Goal: Task Accomplishment & Management: Manage account settings

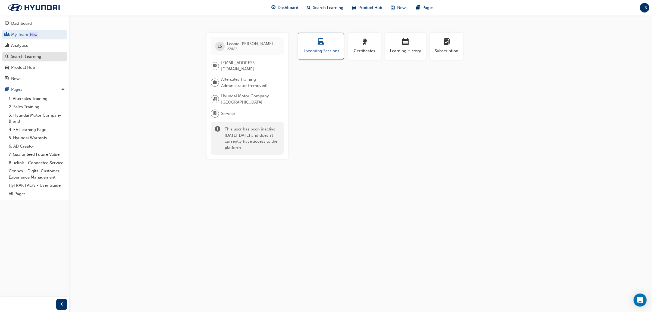
click at [23, 56] on div "Search Learning" at bounding box center [26, 57] width 30 height 6
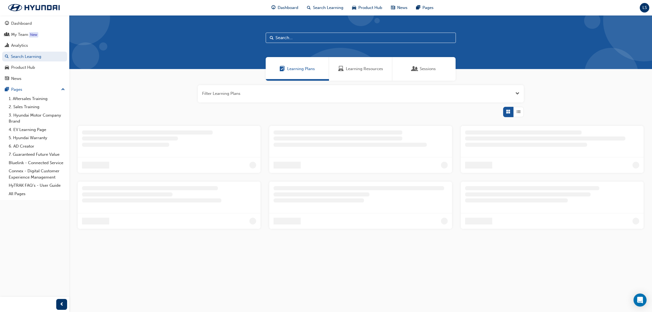
click at [355, 71] on span "Learning Resources" at bounding box center [364, 69] width 37 height 6
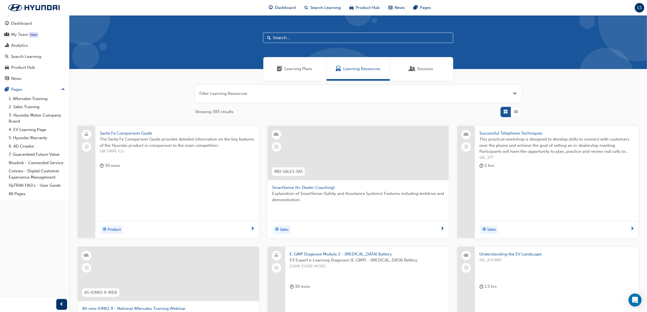
click at [15, 40] on button "Dashboard My Team New Analytics Search Learning Product Hub News Pages" at bounding box center [34, 50] width 65 height 67
click at [22, 43] on div "Analytics" at bounding box center [19, 45] width 17 height 6
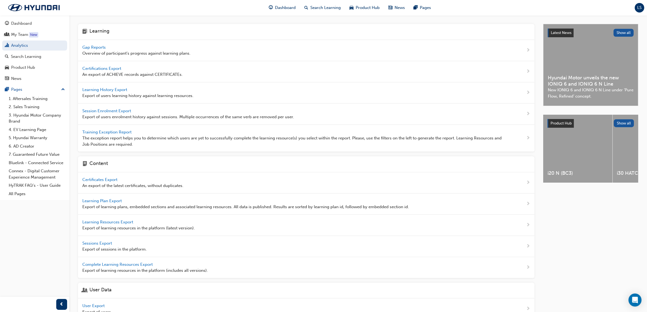
click at [92, 47] on span "Gap Reports" at bounding box center [94, 47] width 24 height 5
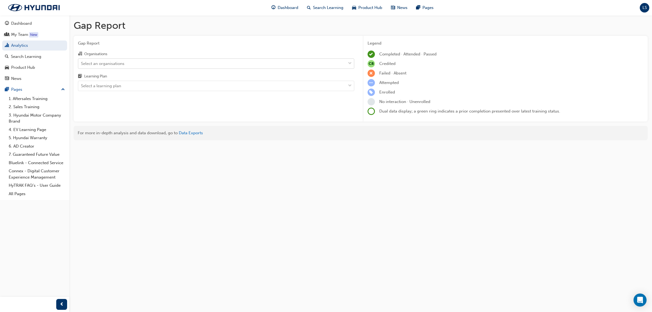
click at [126, 63] on div "Select an organisations" at bounding box center [212, 64] width 268 height 10
click at [82, 63] on input "Organisations Select an organisations" at bounding box center [81, 63] width 1 height 5
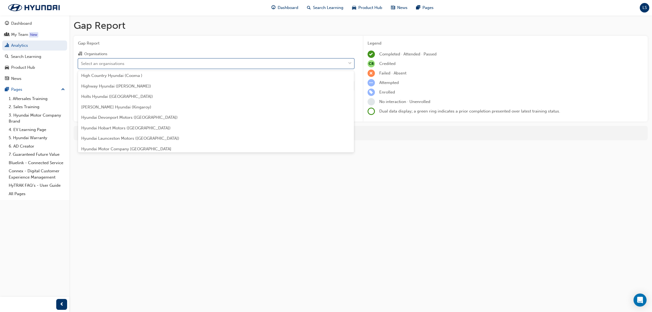
scroll to position [679, 0]
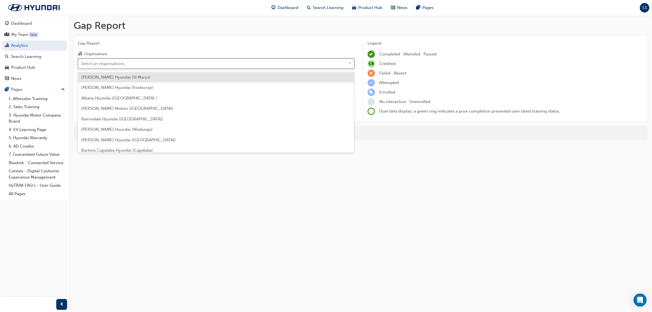
click at [148, 60] on div "Select an organisations" at bounding box center [212, 64] width 268 height 10
click at [82, 61] on input "Organisations option Adrian Brien Hyundai (St Marys) focused, 1 of 182. 182 res…" at bounding box center [81, 63] width 1 height 5
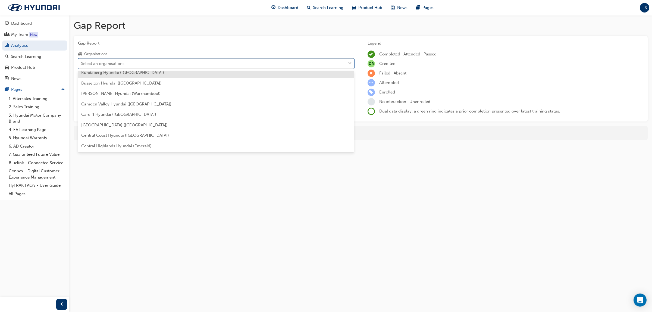
scroll to position [204, 0]
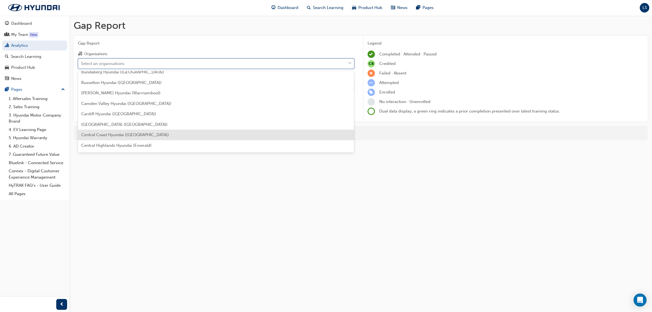
click at [129, 131] on div "Central Coast Hyundai (North Gosford)" at bounding box center [216, 135] width 276 height 11
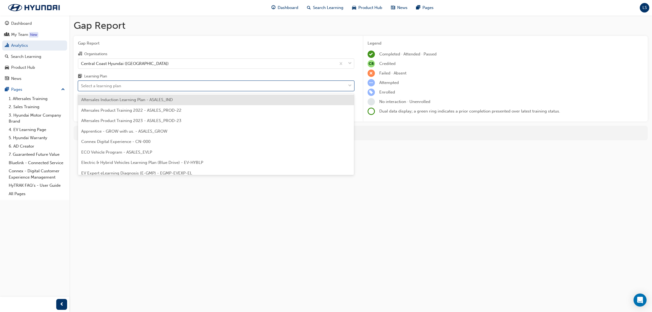
click at [145, 86] on div "Select a learning plan" at bounding box center [212, 86] width 268 height 10
click at [82, 86] on input "Learning Plan option Aftersales Induction Learning Plan - ASALES_IND focused, 1…" at bounding box center [81, 85] width 1 height 5
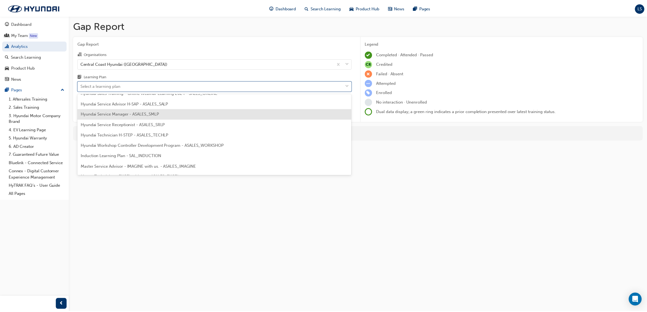
scroll to position [204, 0]
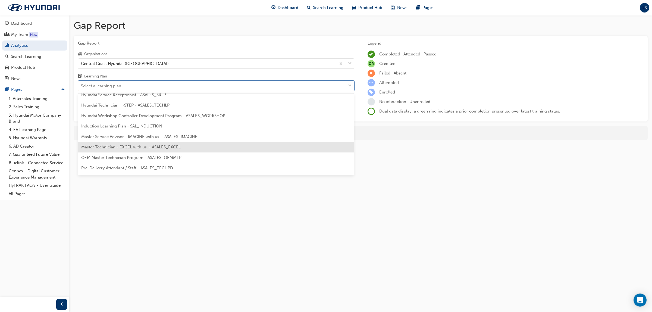
click at [150, 147] on span "Master Technician - EXCEL with us. - ASALES_EXCEL" at bounding box center [130, 147] width 99 height 5
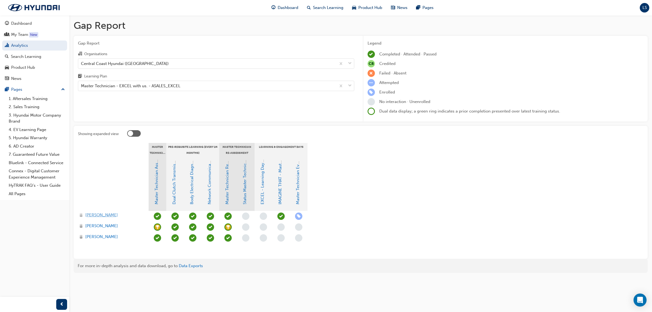
click at [105, 214] on span "Damien Fisher" at bounding box center [101, 215] width 33 height 6
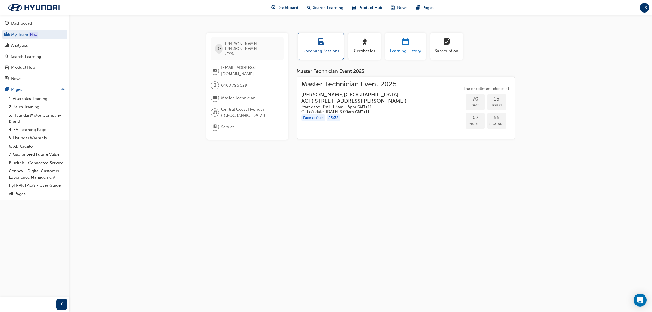
click at [406, 42] on span "calendar-icon" at bounding box center [406, 42] width 7 height 7
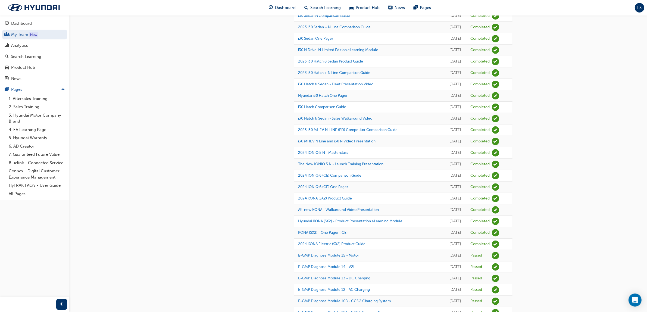
scroll to position [361, 0]
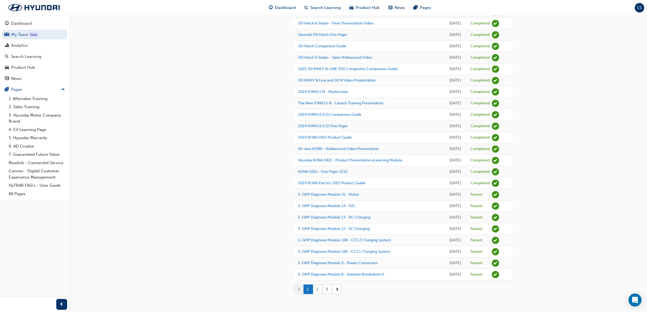
click at [317, 288] on button "2" at bounding box center [318, 290] width 10 height 10
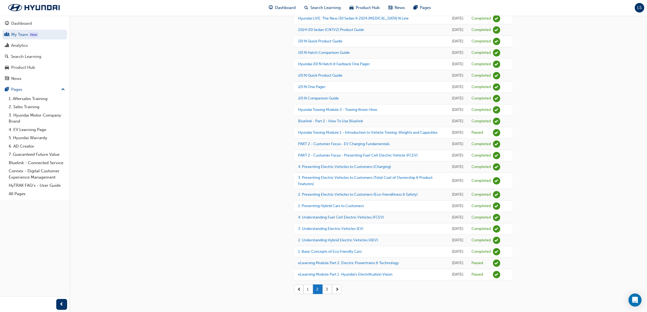
scroll to position [606, 0]
click at [328, 290] on button "3" at bounding box center [328, 290] width 10 height 10
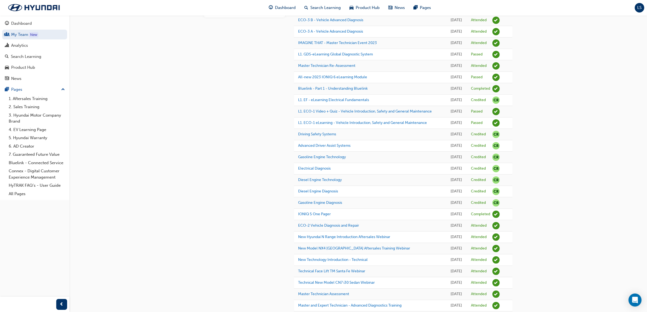
scroll to position [102, 0]
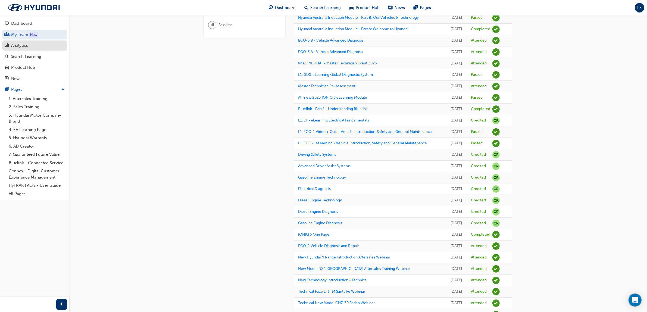
click at [26, 49] on link "Analytics" at bounding box center [34, 45] width 65 height 10
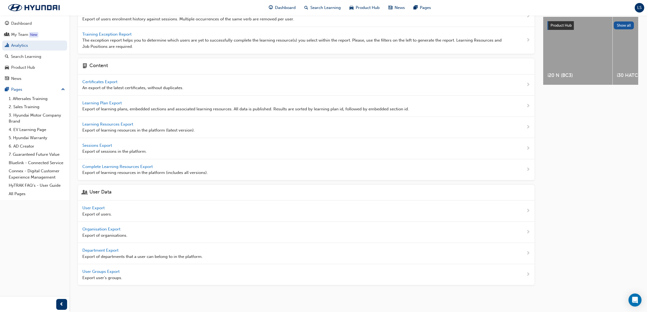
scroll to position [98, 0]
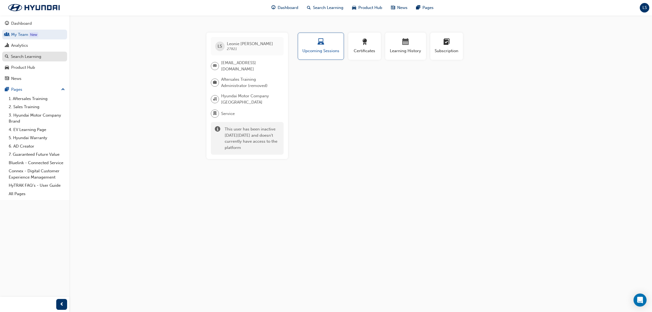
click at [38, 58] on div "Search Learning" at bounding box center [26, 57] width 30 height 6
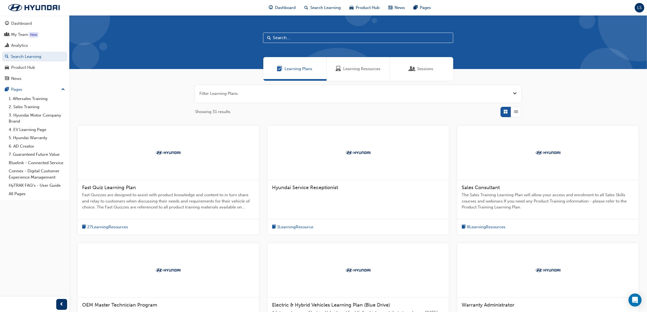
click at [375, 72] on div "Learning Resources" at bounding box center [358, 69] width 63 height 24
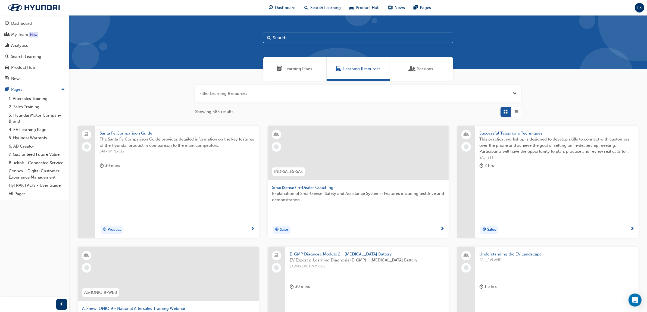
click at [286, 39] on input "text" at bounding box center [358, 38] width 190 height 10
type input "GDS"
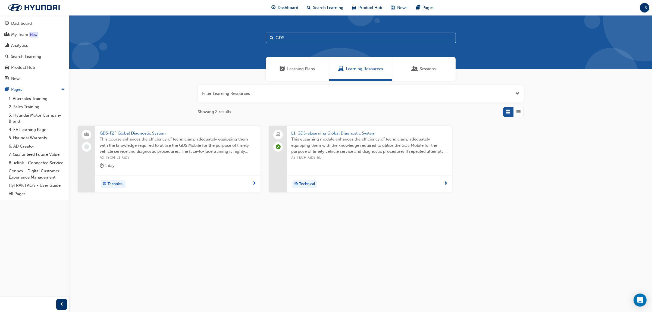
click at [138, 139] on span "This course enhances the efficiency of technicians, adequately equipping them w…" at bounding box center [178, 145] width 157 height 18
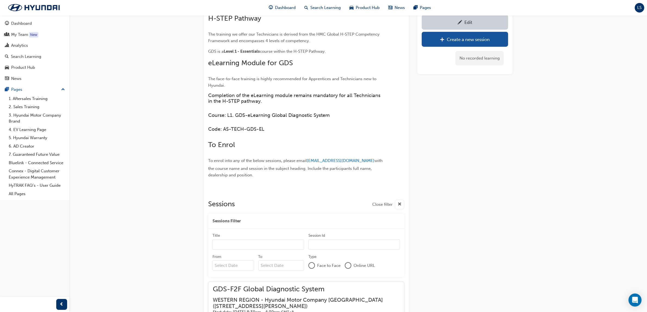
scroll to position [272, 0]
click at [52, 45] on div "Analytics" at bounding box center [35, 45] width 60 height 7
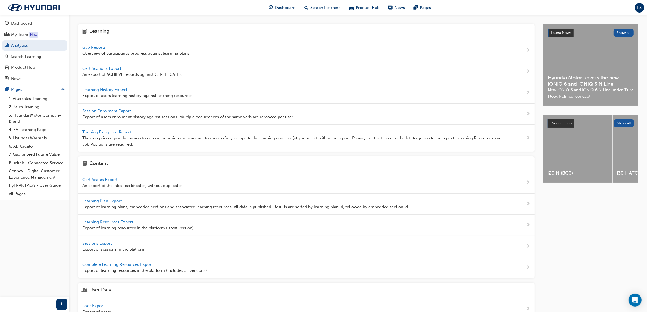
click at [100, 48] on span "Gap Reports" at bounding box center [94, 47] width 24 height 5
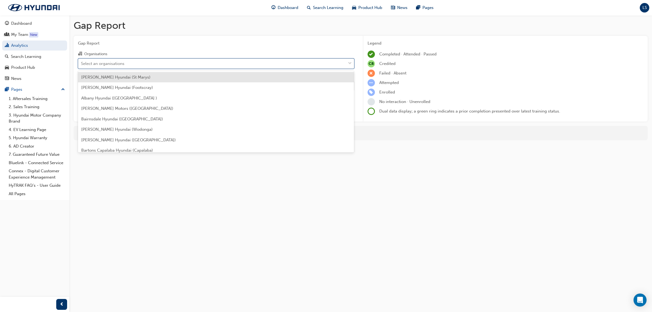
click at [111, 62] on div "Select an organisations" at bounding box center [102, 63] width 43 height 6
click at [82, 62] on input "Organisations option Adrian Brien Hyundai (St Marys) focused, 1 of 182. 182 res…" at bounding box center [81, 63] width 1 height 5
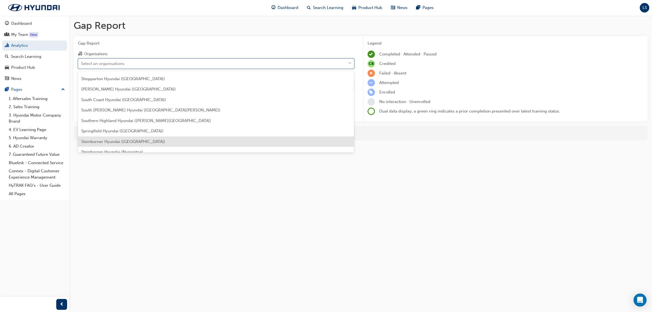
scroll to position [1495, 0]
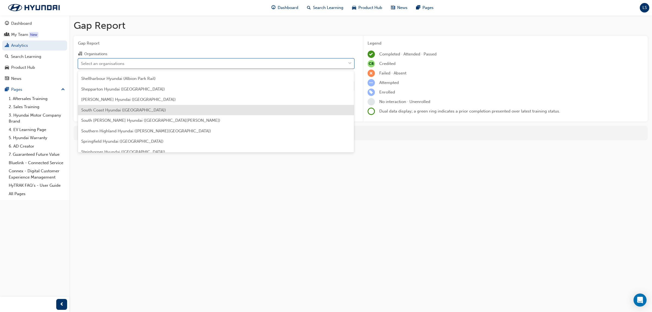
click at [128, 105] on div "South Coast Hyundai (Batemans Bay)" at bounding box center [216, 110] width 276 height 11
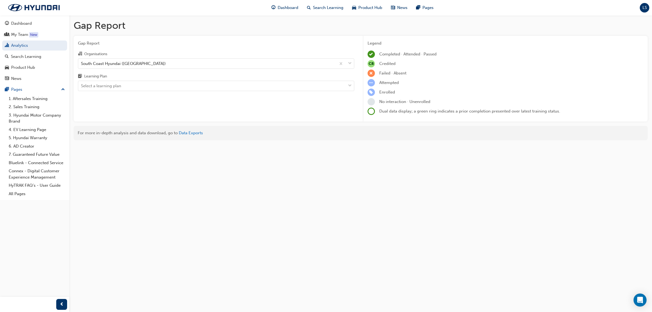
click at [291, 175] on div "Gap Report Gap Report Organisations South Coast Hyundai (Batemans Bay) Learning…" at bounding box center [326, 156] width 652 height 312
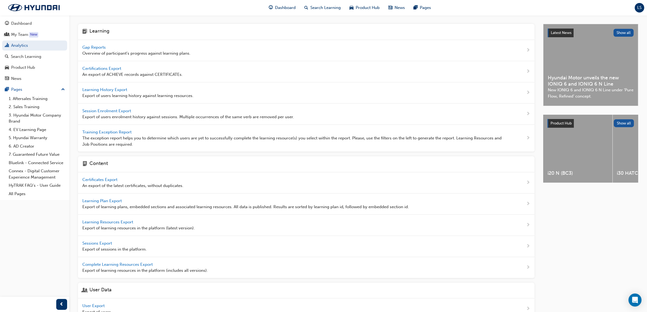
click at [99, 46] on span "Gap Reports" at bounding box center [94, 47] width 24 height 5
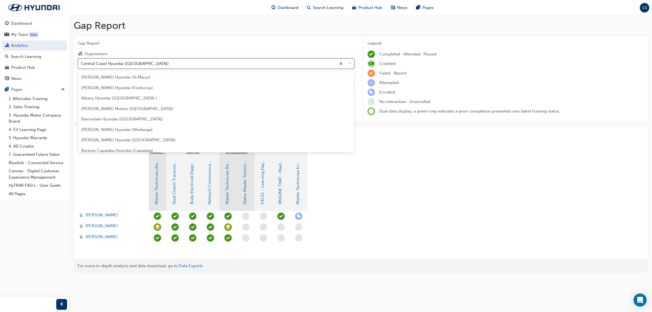
click at [136, 62] on div "Central Coast Hyundai ([GEOGRAPHIC_DATA])" at bounding box center [125, 63] width 88 height 6
click at [82, 62] on input "Organisations option Central Coast Hyundai (North Gosford) focused, 26 of 182. …" at bounding box center [81, 63] width 1 height 5
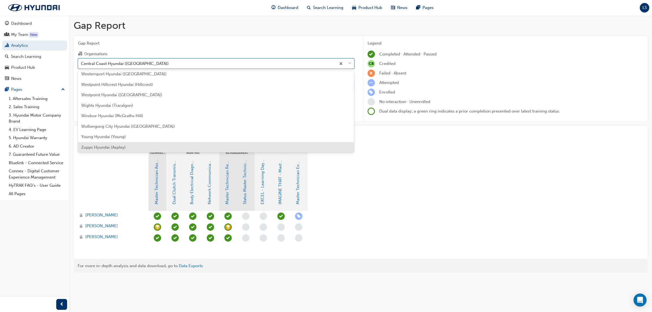
click at [149, 145] on div "Zupps Hyundai (Aspley)" at bounding box center [216, 147] width 276 height 11
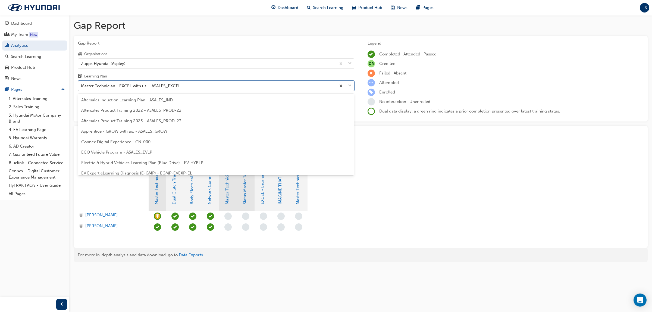
click at [184, 89] on div "Master Technician - EXCEL with us. - ASALES_EXCEL" at bounding box center [207, 86] width 258 height 10
click at [82, 88] on input "Learning Plan option Master Technician - EXCEL with us. - ASALES_EXCEL focused,…" at bounding box center [81, 85] width 1 height 5
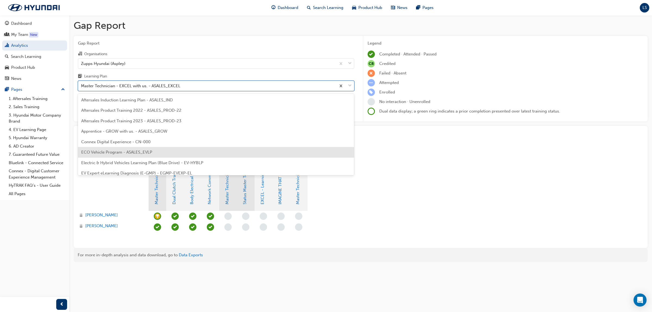
click at [162, 148] on div "ECO Vehicle Program - ASALES_EVLP" at bounding box center [216, 152] width 276 height 11
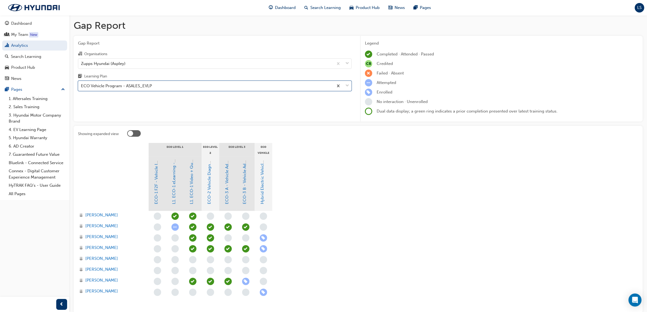
click at [243, 229] on span "learningRecordVerb_ATTEND-icon" at bounding box center [245, 226] width 7 height 7
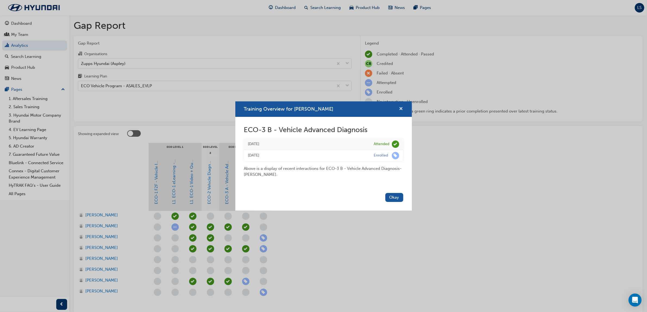
click at [400, 108] on span "cross-icon" at bounding box center [401, 109] width 4 height 5
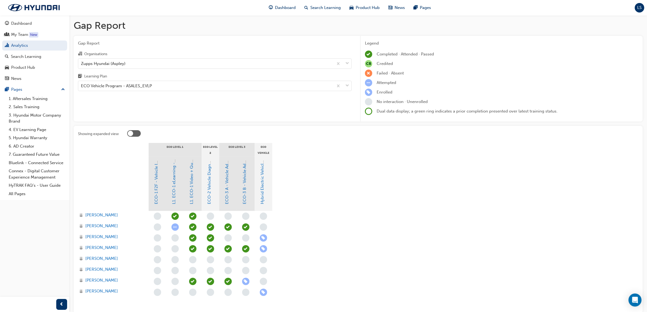
click at [247, 227] on span "learningRecordVerb_ATTEND-icon" at bounding box center [245, 226] width 7 height 7
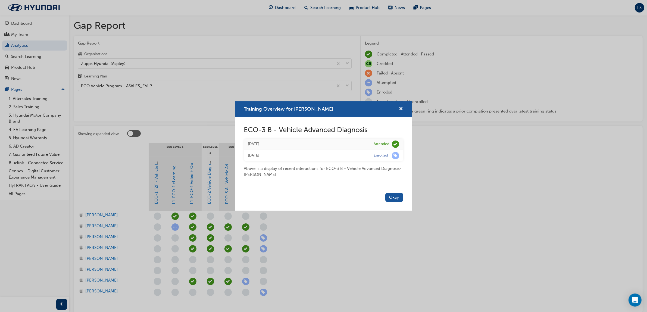
click at [397, 109] on div "Training Overview for Byungkuk Lee" at bounding box center [399, 109] width 8 height 7
click at [404, 110] on div "Training Overview for Byungkuk Lee" at bounding box center [323, 108] width 177 height 15
click at [403, 109] on span "cross-icon" at bounding box center [401, 109] width 4 height 5
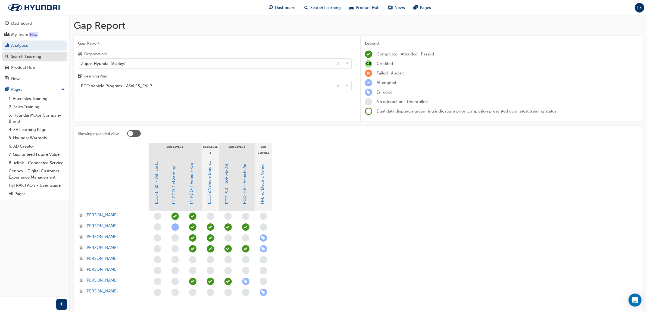
click at [34, 58] on div "Search Learning" at bounding box center [26, 57] width 30 height 6
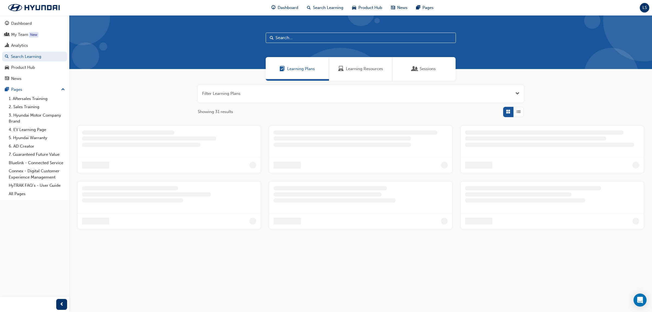
click at [363, 68] on span "Learning Resources" at bounding box center [364, 69] width 37 height 6
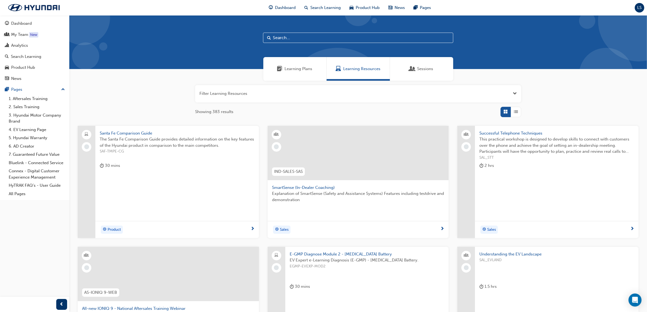
click at [311, 37] on input "text" at bounding box center [358, 38] width 190 height 10
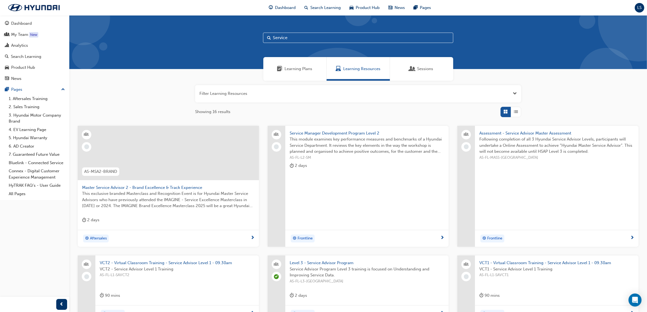
type input "Service"
click at [520, 111] on div "button" at bounding box center [516, 112] width 10 height 10
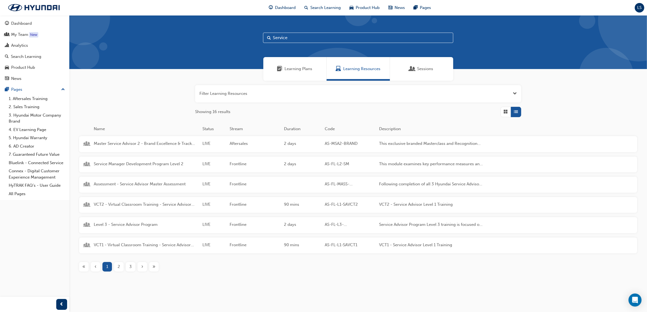
click at [117, 221] on div "Level 3 - Service Advisor Program LIVE Frontline 2 days AS-[GEOGRAPHIC_DATA]-L3…" at bounding box center [284, 225] width 411 height 16
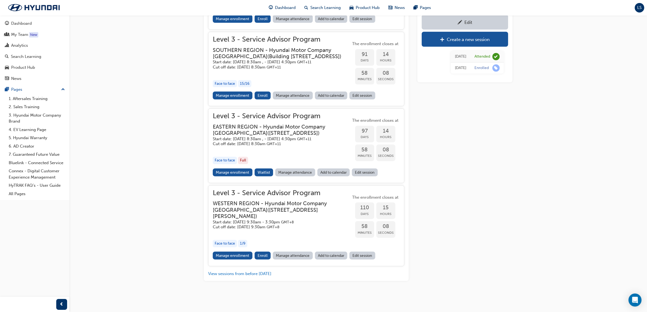
scroll to position [626, 0]
click at [465, 18] on link "Edit" at bounding box center [465, 22] width 86 height 15
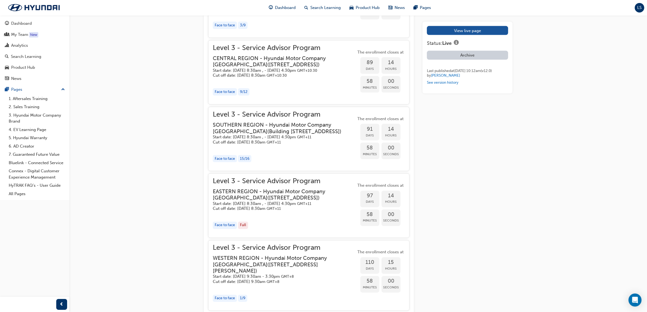
scroll to position [1121, 0]
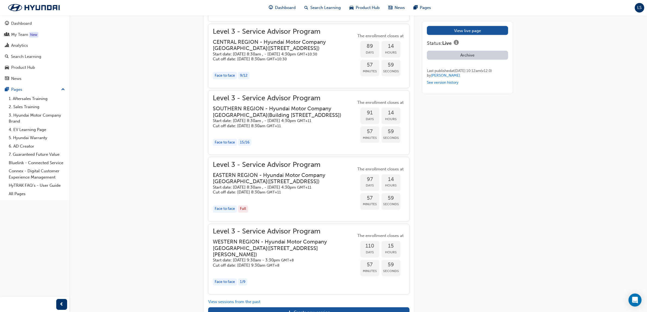
click at [272, 190] on h5 "Start date: Tue 25 Nov 2025, 8:30am , - Wed 26 Nov 2025, 4:30pm GMT+11" at bounding box center [280, 187] width 135 height 5
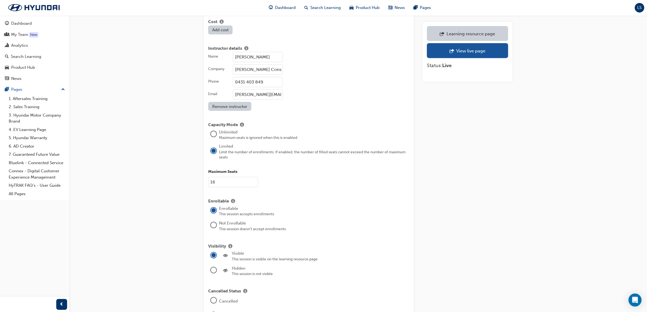
scroll to position [612, 0]
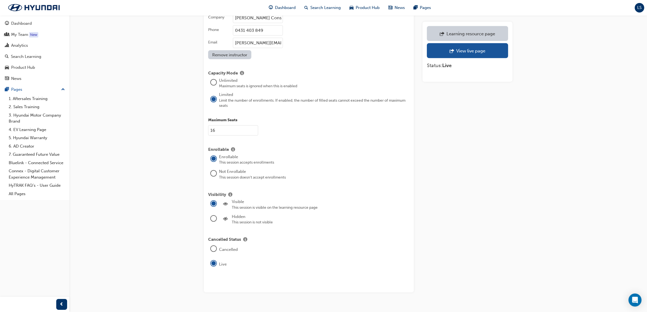
click at [226, 126] on input "16" at bounding box center [233, 130] width 50 height 10
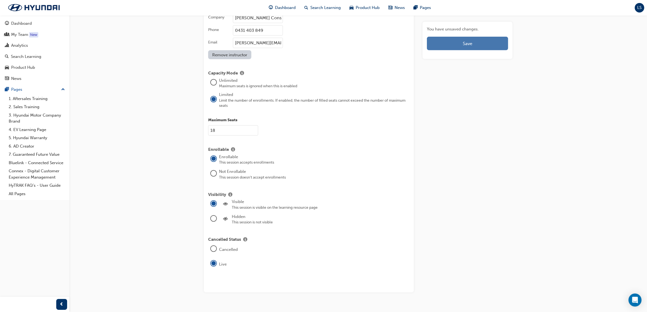
type input "18"
click at [488, 46] on button "Save" at bounding box center [467, 44] width 81 height 14
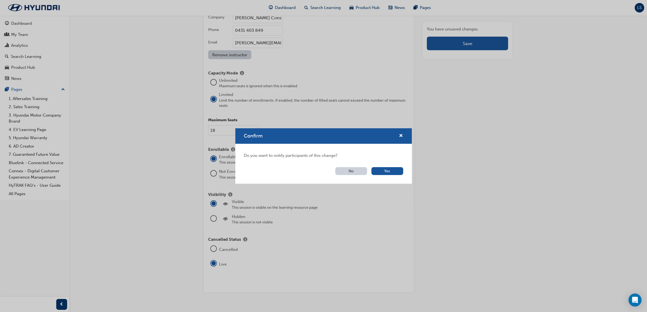
click at [354, 174] on button "No" at bounding box center [351, 171] width 32 height 8
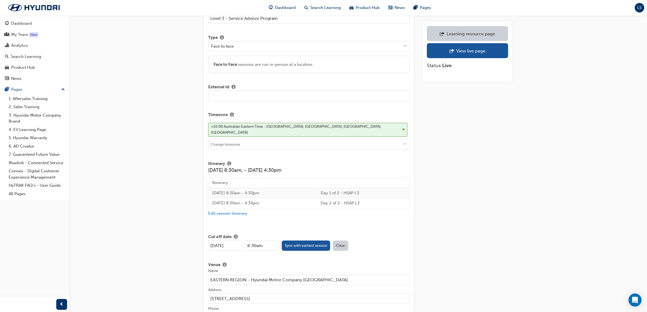
scroll to position [0, 0]
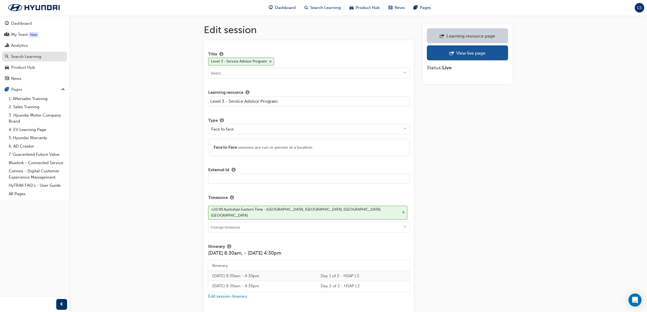
click at [37, 58] on div "Search Learning" at bounding box center [26, 57] width 30 height 6
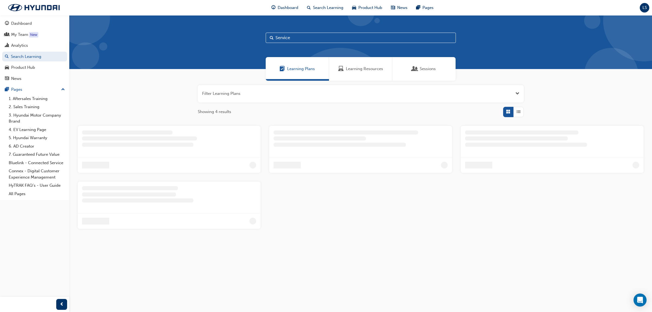
click at [367, 70] on span "Learning Resources" at bounding box center [364, 69] width 37 height 6
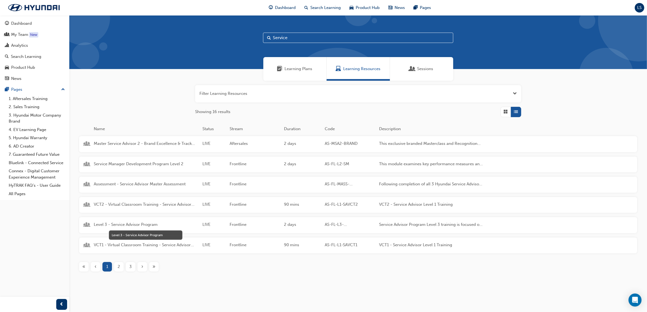
click at [135, 225] on span "Level 3 - Service Advisor Program" at bounding box center [146, 225] width 104 height 6
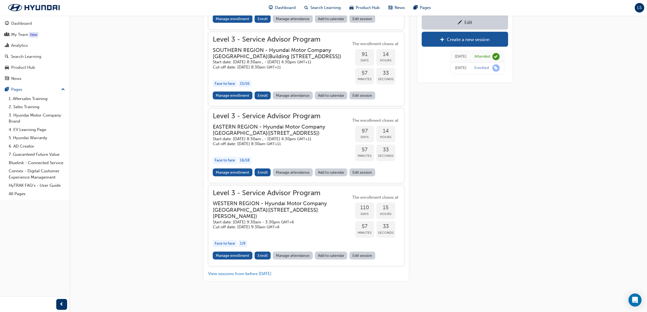
scroll to position [609, 0]
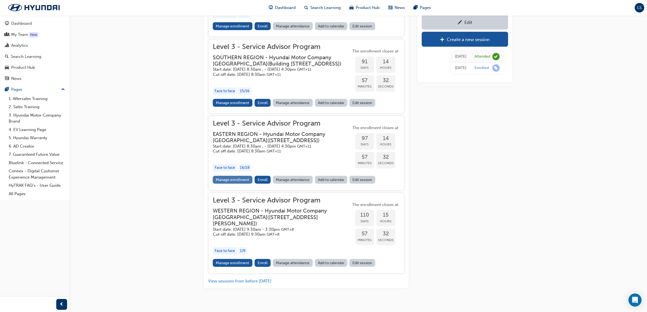
click at [222, 184] on link "Manage enrollment" at bounding box center [233, 180] width 40 height 8
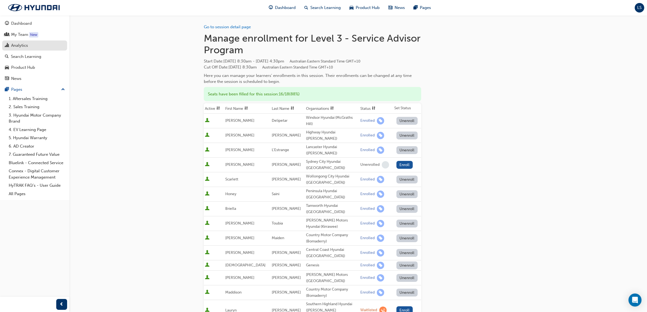
click at [23, 47] on div "Analytics" at bounding box center [19, 45] width 17 height 6
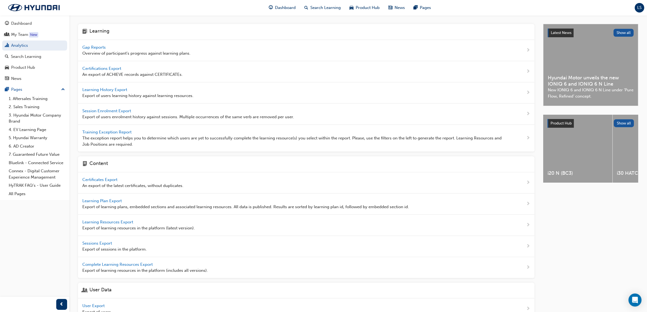
click at [101, 44] on div "Gap Reports Overview of participant's progress against learning plans." at bounding box center [136, 50] width 108 height 12
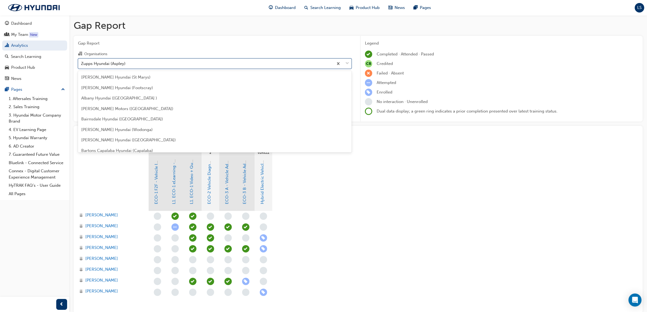
click at [102, 66] on div "Zupps Hyundai (Aspley)" at bounding box center [103, 63] width 45 height 6
click at [82, 66] on input "Organisations option Zupps Hyundai (Aspley) focused, 182 of 182. 182 results av…" at bounding box center [81, 63] width 1 height 5
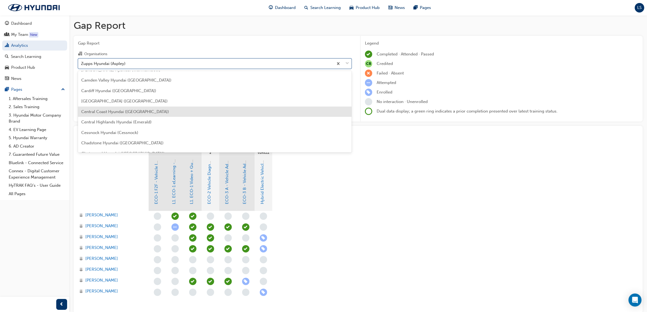
click at [109, 112] on span "Central Coast Hyundai (North Gosford)" at bounding box center [125, 111] width 88 height 5
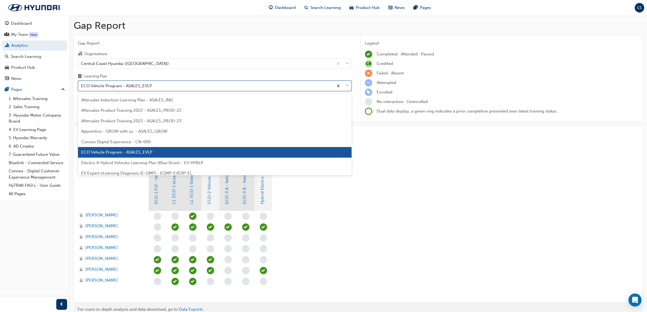
click at [121, 86] on div "ECO Vehicle Program - ASALES_EVLP" at bounding box center [116, 86] width 71 height 6
click at [82, 86] on input "Learning Plan option ECO Vehicle Program - ASALES_EVLP focused, 6 of 32. 32 res…" at bounding box center [81, 85] width 1 height 5
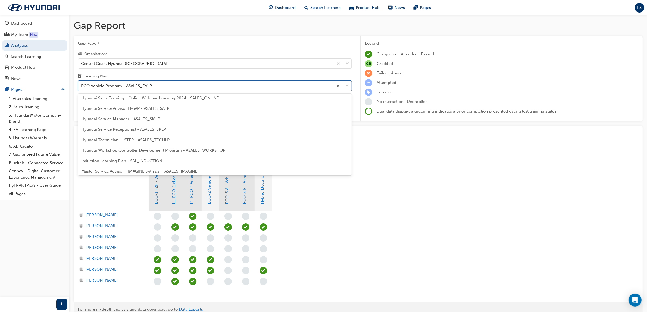
scroll to position [170, 0]
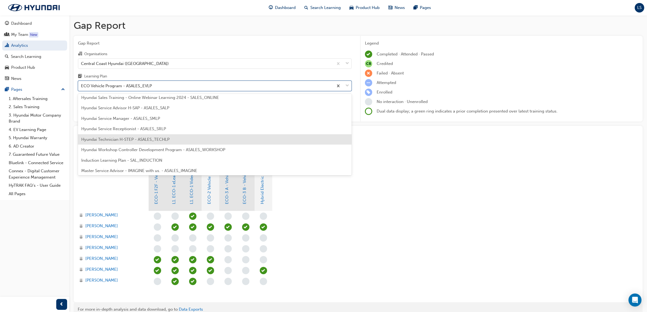
click at [134, 141] on span "Hyundai Technician H-STEP - ASALES_TECHLP" at bounding box center [125, 139] width 88 height 5
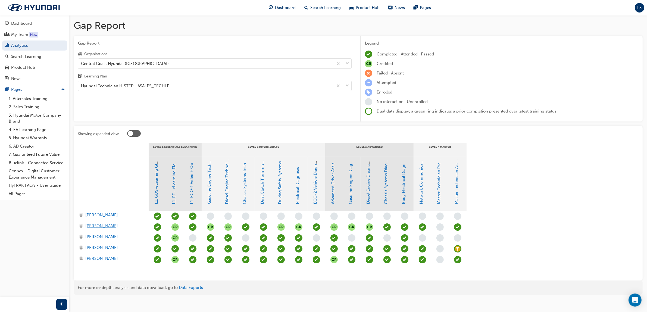
click at [104, 225] on span "Damien Fisher" at bounding box center [101, 226] width 33 height 6
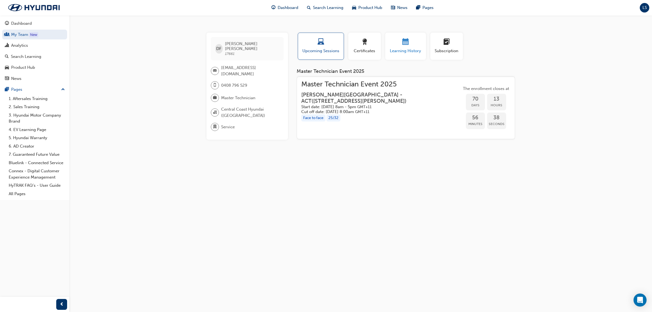
click at [404, 47] on div "Learning History" at bounding box center [405, 46] width 33 height 15
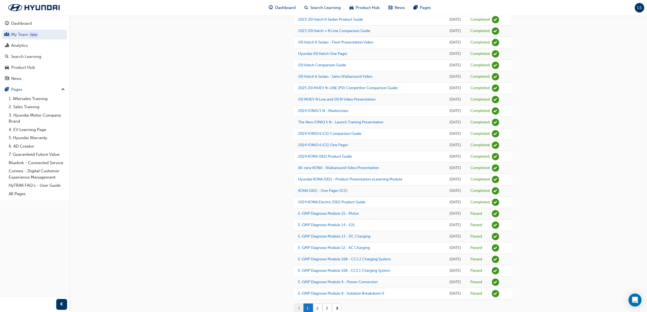
scroll to position [361, 0]
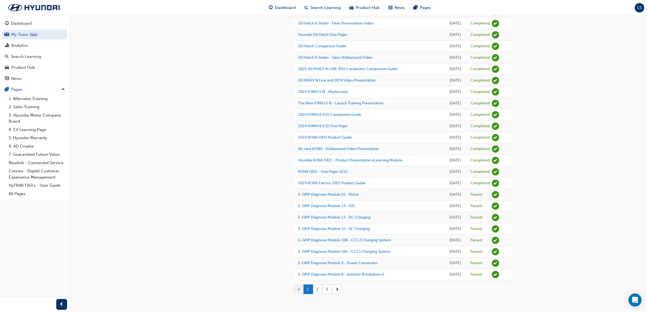
click at [317, 291] on button "2" at bounding box center [318, 290] width 10 height 10
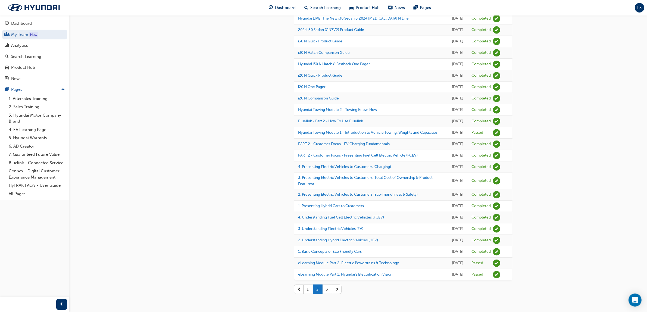
scroll to position [606, 0]
click at [325, 292] on button "3" at bounding box center [328, 290] width 10 height 10
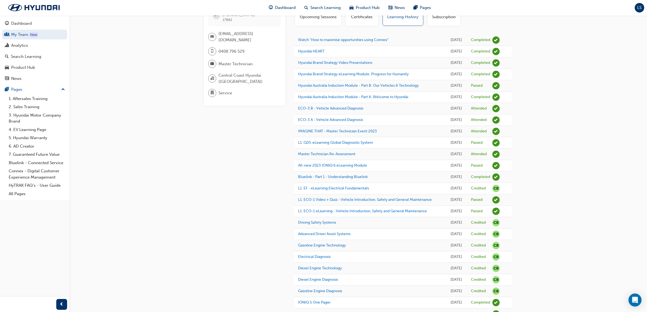
scroll to position [0, 0]
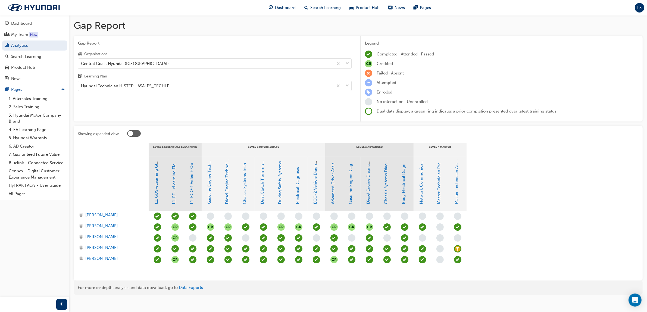
click at [421, 227] on span "learningRecordVerb_ATTEND-icon" at bounding box center [422, 226] width 7 height 7
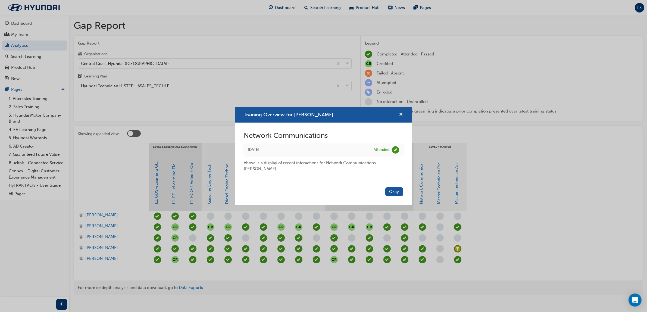
click at [400, 113] on span "cross-icon" at bounding box center [401, 115] width 4 height 5
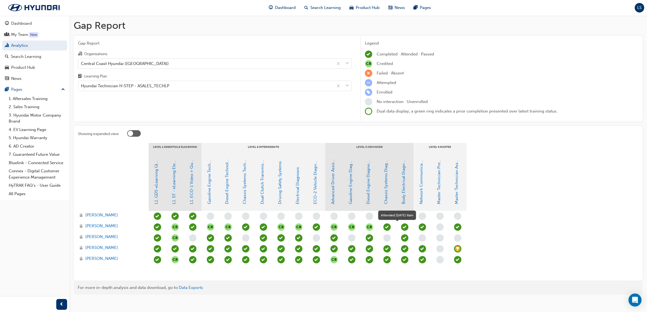
click at [404, 227] on span "learningRecordVerb_ATTEND-icon" at bounding box center [404, 226] width 7 height 7
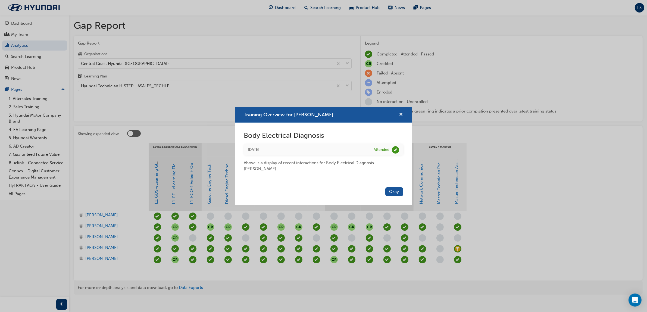
click at [402, 116] on span "cross-icon" at bounding box center [401, 115] width 4 height 5
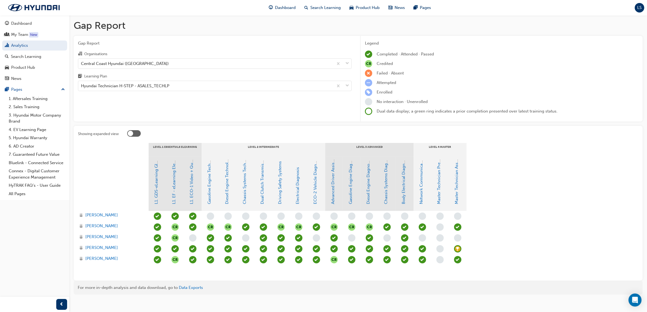
click at [243, 225] on span "learningRecordVerb_ATTEND-icon" at bounding box center [245, 226] width 7 height 7
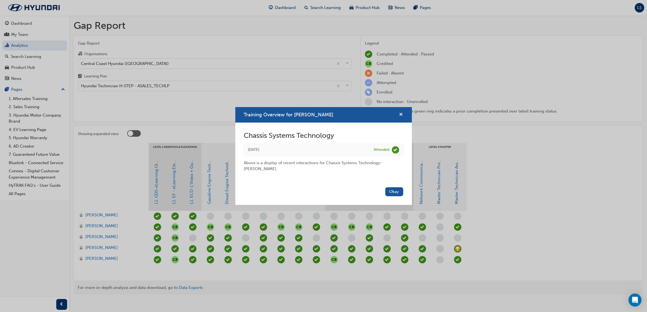
click at [400, 114] on span "cross-icon" at bounding box center [401, 115] width 4 height 5
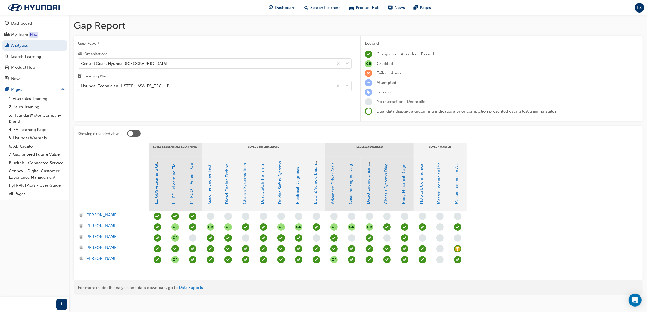
click at [242, 227] on span "learningRecordVerb_ATTEND-icon" at bounding box center [245, 226] width 7 height 7
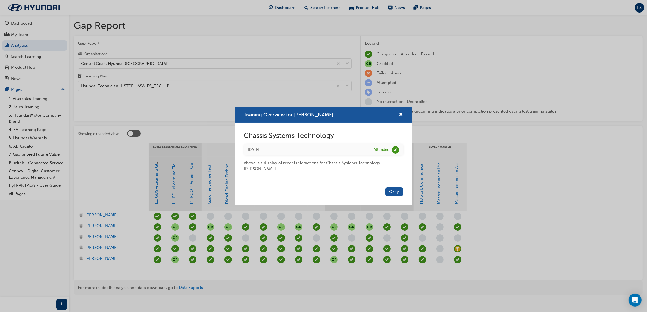
click at [352, 215] on div "Training Overview for Damien Fisher Chassis Systems Technology Tue 18 Jul 2017 …" at bounding box center [323, 156] width 647 height 312
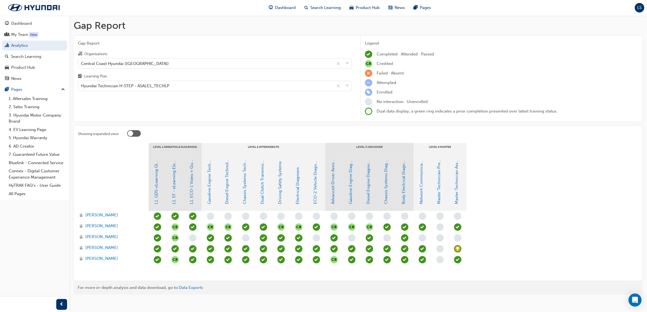
click at [388, 226] on span "learningRecordVerb_ATTEND-icon" at bounding box center [387, 226] width 7 height 7
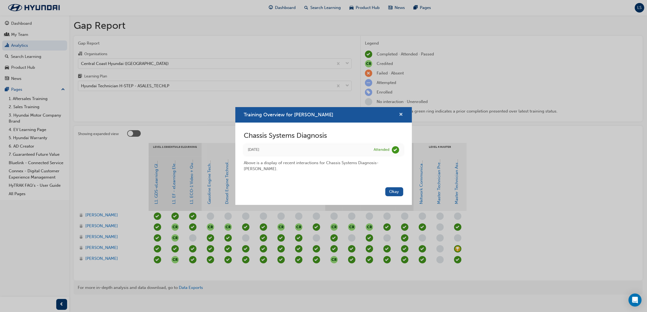
click at [400, 113] on span "cross-icon" at bounding box center [401, 115] width 4 height 5
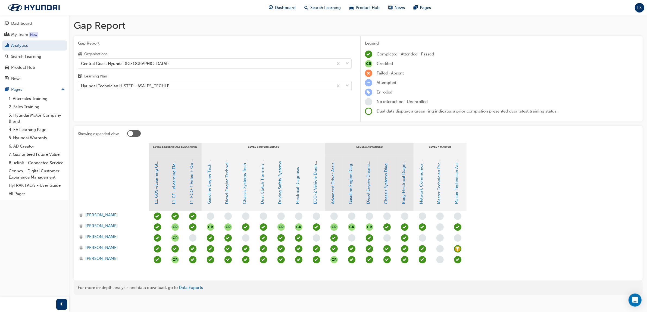
click at [370, 227] on span "CR" at bounding box center [369, 226] width 7 height 7
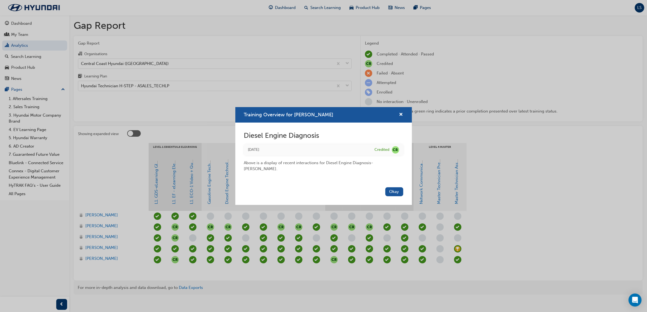
click at [339, 219] on div "Training Overview for Damien Fisher Diesel Engine Diagnosis Wed 31 Aug 2022 Cre…" at bounding box center [323, 156] width 647 height 312
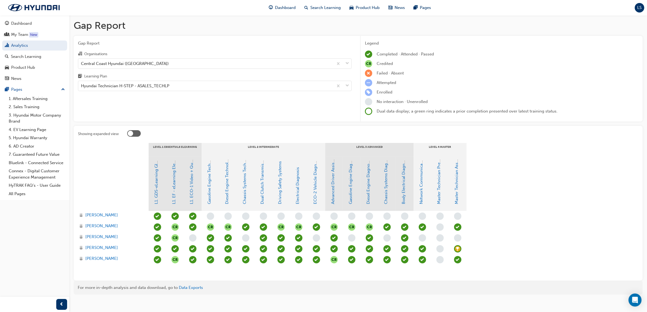
click at [263, 227] on span "learningRecordVerb_ATTEND-icon" at bounding box center [263, 226] width 7 height 7
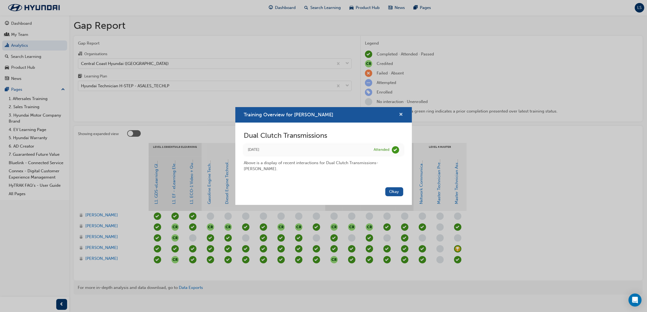
click at [400, 115] on span "cross-icon" at bounding box center [401, 115] width 4 height 5
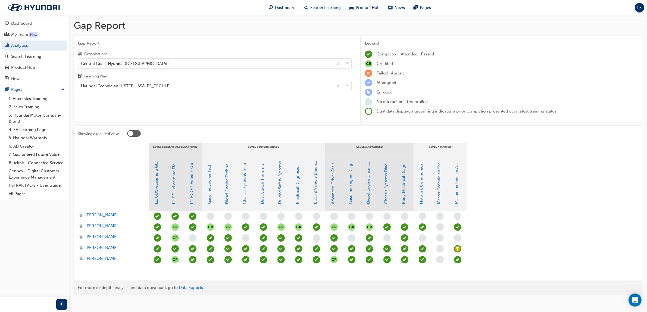
click at [525, 222] on section "LEVEL 1 Essentials eLearning LEVEL 2 Intermediate LEVEL 3 Advanced LEVEL 4 Mast…" at bounding box center [358, 209] width 560 height 133
click at [639, 8] on span "LS" at bounding box center [640, 8] width 4 height 6
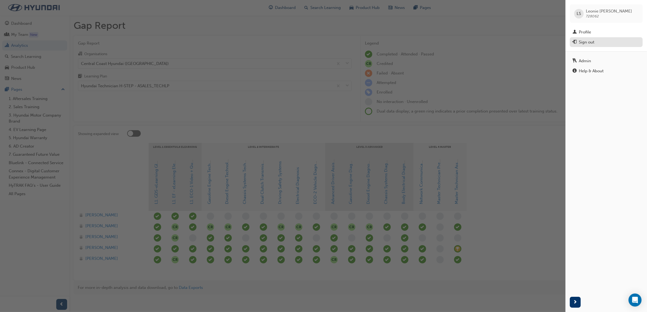
click at [597, 43] on div "Sign out" at bounding box center [606, 42] width 67 height 7
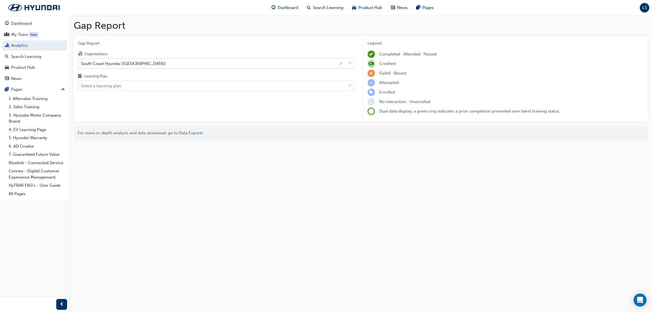
click at [147, 63] on div "South Coast Hyundai ([GEOGRAPHIC_DATA])" at bounding box center [123, 63] width 85 height 6
click at [82, 63] on input "Organisations South Coast Hyundai (Batemans Bay)" at bounding box center [81, 63] width 1 height 5
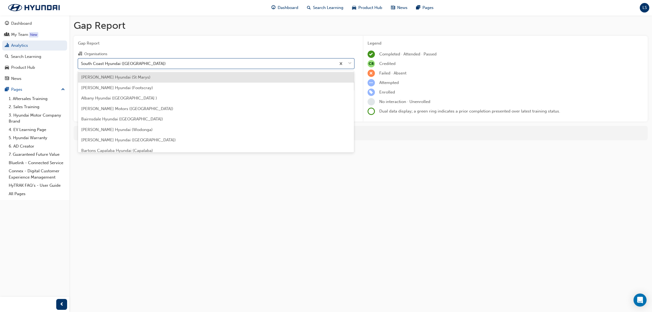
click at [121, 80] on div "[PERSON_NAME] Hyundai (St Marys)" at bounding box center [216, 77] width 276 height 11
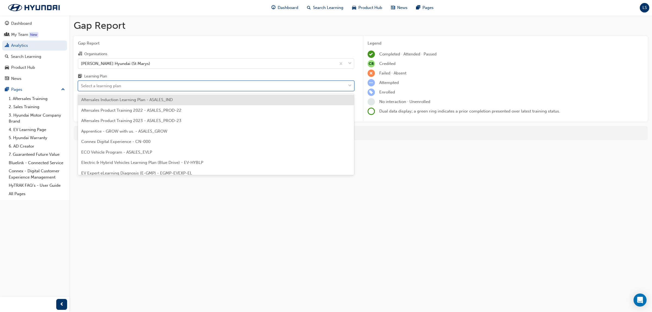
click at [165, 83] on div "Select a learning plan" at bounding box center [212, 86] width 268 height 10
click at [82, 83] on input "Learning Plan option Aftersales Induction Learning Plan - ASALES_IND focused, 1…" at bounding box center [81, 85] width 1 height 5
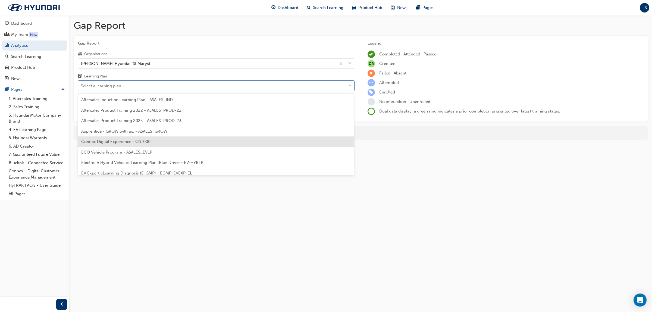
scroll to position [170, 0]
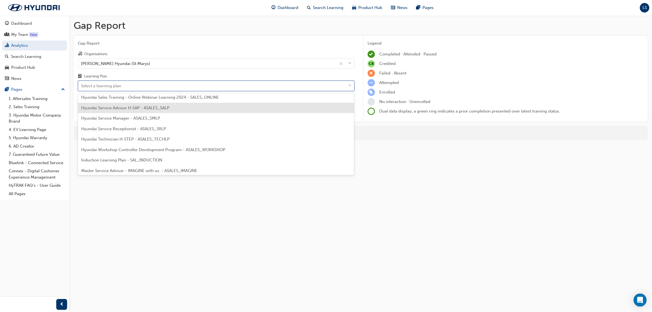
click at [138, 111] on div "Hyundai Service Advisor H-SAP - ASALES_SALP" at bounding box center [216, 108] width 276 height 11
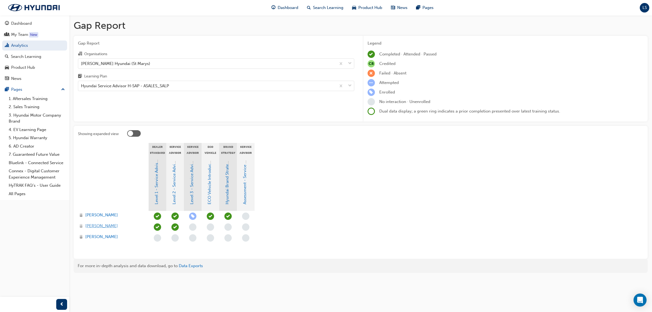
click at [98, 226] on span "Destiny King" at bounding box center [101, 226] width 33 height 6
click at [194, 227] on span "learningRecordVerb_NONE-icon" at bounding box center [192, 226] width 7 height 7
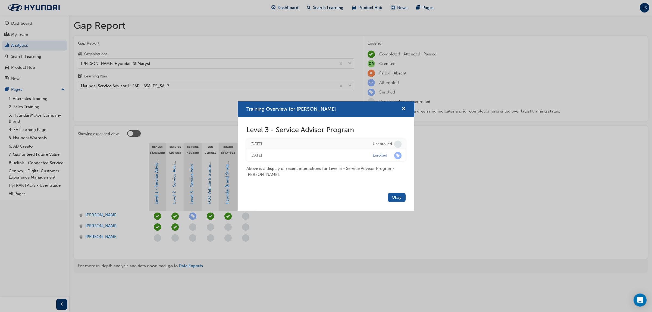
click at [192, 228] on div "Training Overview for Destiny King Level 3 - Service Advisor Program Wed 9 Jul …" at bounding box center [326, 156] width 652 height 312
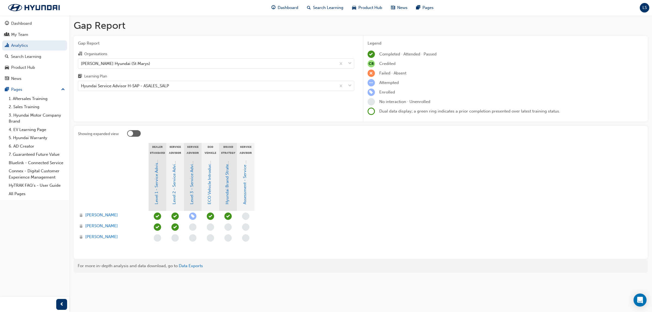
click at [192, 228] on span "learningRecordVerb_NONE-icon" at bounding box center [192, 226] width 7 height 7
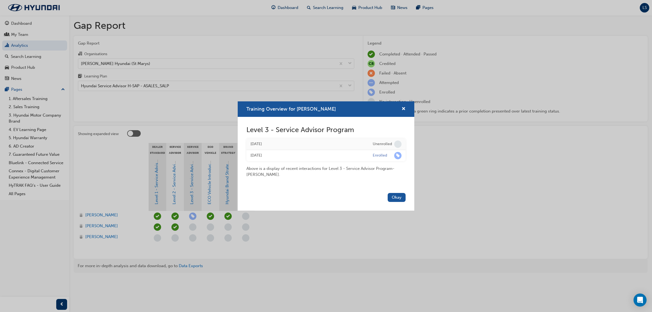
click at [401, 109] on div "Training Overview for Destiny King" at bounding box center [401, 109] width 8 height 7
click at [404, 109] on span "cross-icon" at bounding box center [404, 109] width 4 height 5
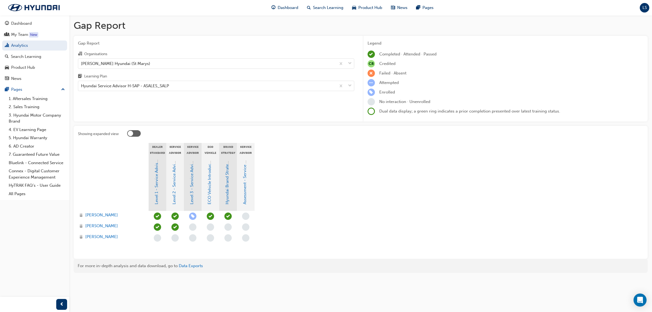
click at [649, 11] on button "LS" at bounding box center [645, 8] width 10 height 10
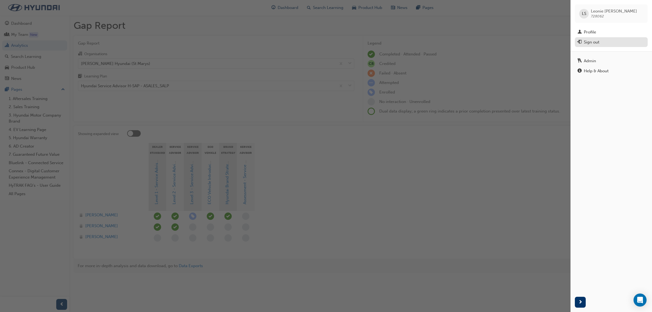
click at [603, 45] on div "Sign out" at bounding box center [611, 42] width 67 height 7
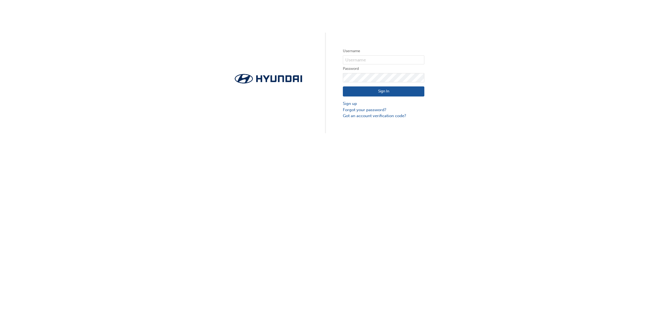
click at [223, 268] on div "Username Password Sign In Sign up Forgot your password? Got an account verifica…" at bounding box center [326, 156] width 652 height 312
drag, startPoint x: 372, startPoint y: 257, endPoint x: 311, endPoint y: 295, distance: 72.0
click at [372, 257] on div "Username Password Sign In Sign up Forgot your password? Got an account verifica…" at bounding box center [326, 156] width 652 height 312
click at [395, 61] on input "text" at bounding box center [384, 59] width 82 height 9
type input "728062"
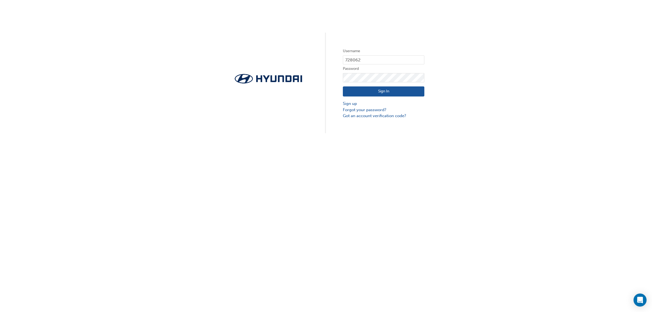
click at [403, 92] on button "Sign In" at bounding box center [384, 91] width 82 height 10
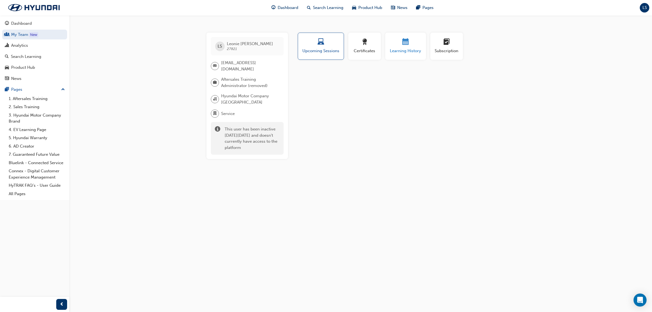
click at [412, 50] on span "Learning History" at bounding box center [405, 51] width 33 height 6
click at [29, 56] on div "Search Learning" at bounding box center [26, 57] width 30 height 6
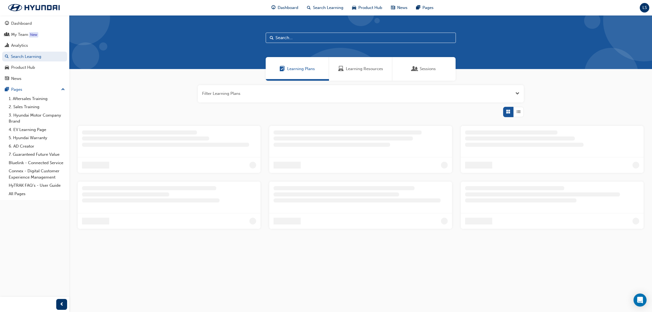
click at [350, 70] on span "Learning Resources" at bounding box center [364, 69] width 37 height 6
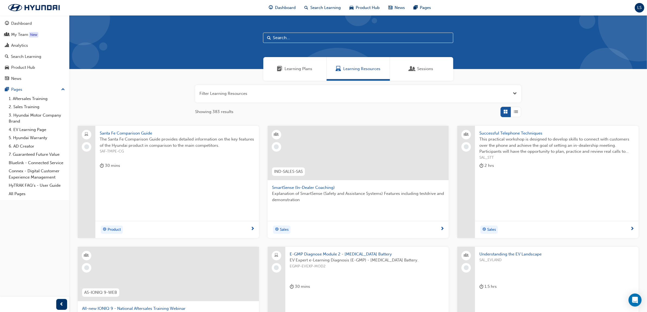
click at [520, 111] on div "button" at bounding box center [516, 112] width 10 height 10
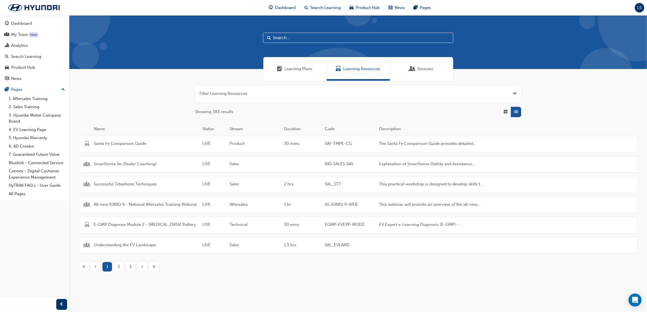
click at [122, 266] on div "2" at bounding box center [119, 267] width 10 height 10
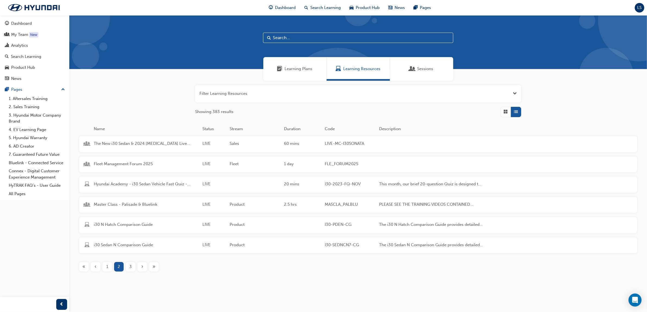
click at [128, 267] on div "3" at bounding box center [131, 267] width 10 height 10
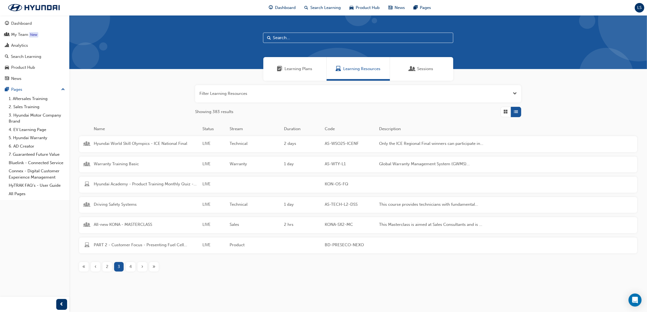
drag, startPoint x: 292, startPoint y: 35, endPoint x: 293, endPoint y: 38, distance: 3.0
click at [292, 35] on input "text" at bounding box center [358, 38] width 190 height 10
click at [293, 38] on input "text" at bounding box center [358, 38] width 190 height 10
type input "Service"
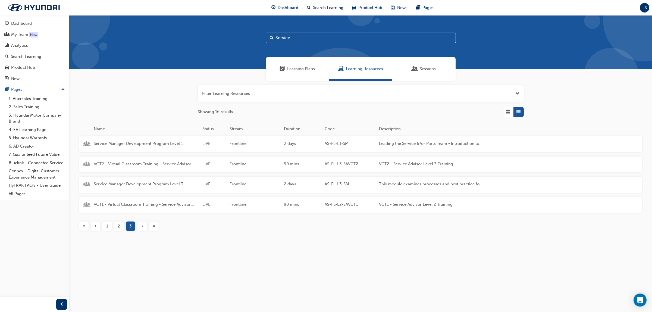
click at [120, 229] on span "2" at bounding box center [119, 226] width 2 height 6
click at [106, 268] on span "1" at bounding box center [107, 267] width 2 height 6
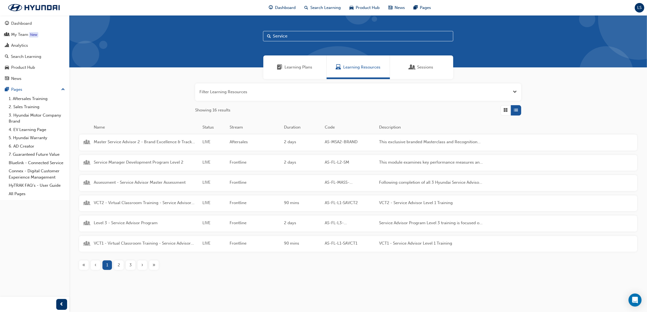
scroll to position [3, 0]
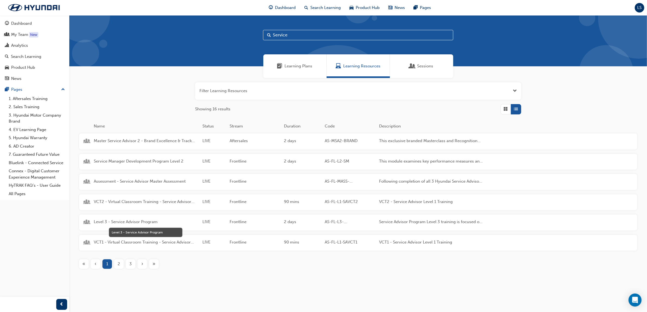
click at [127, 219] on span "Level 3 - Service Advisor Program" at bounding box center [146, 222] width 104 height 6
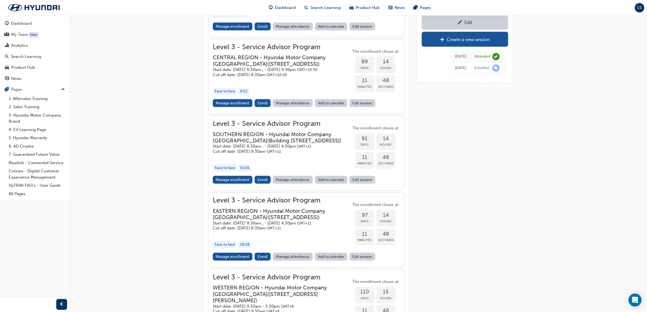
scroll to position [634, 0]
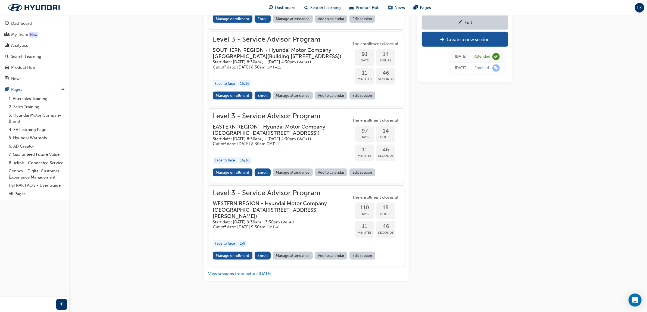
click at [240, 168] on div "Level 3 - Service Advisor Program EASTERN REGION - Hyundai Motor Company [GEOGR…" at bounding box center [282, 140] width 138 height 55
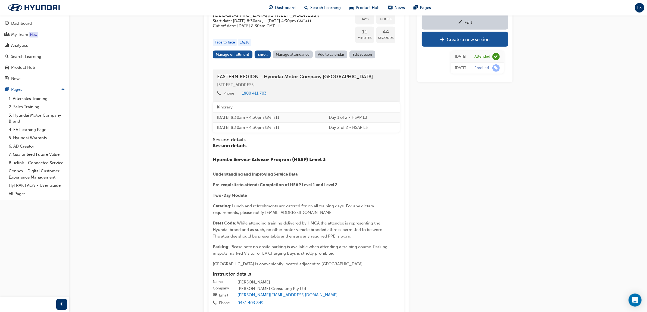
scroll to position [729, 0]
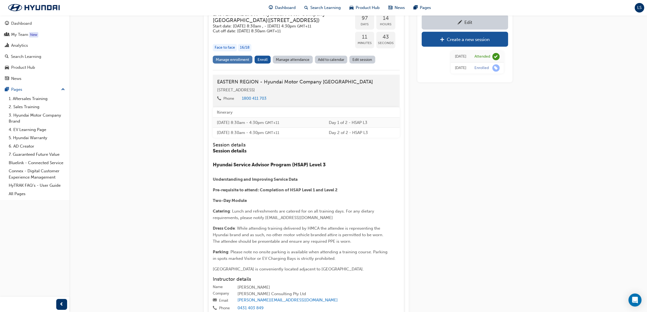
click at [236, 64] on link "Manage enrollment" at bounding box center [233, 60] width 40 height 8
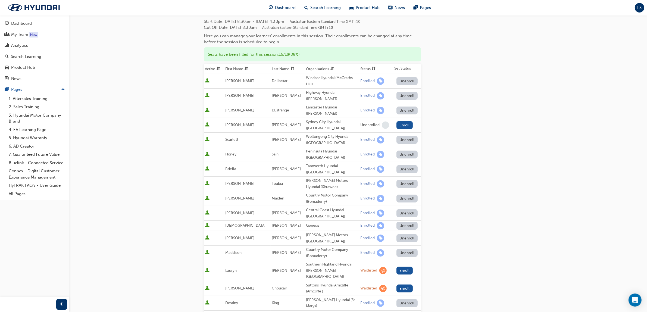
scroll to position [102, 0]
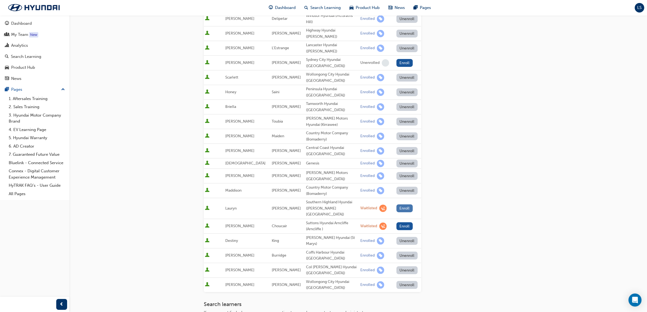
click at [404, 204] on button "Enroll" at bounding box center [405, 208] width 16 height 8
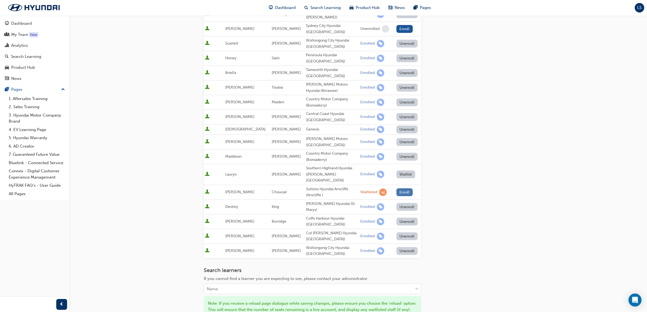
click at [401, 188] on button "Enroll" at bounding box center [405, 192] width 16 height 8
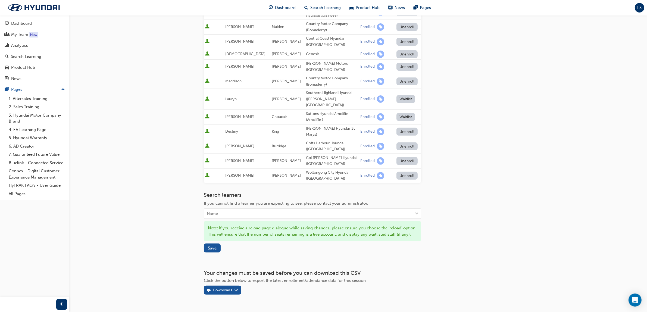
scroll to position [216, 0]
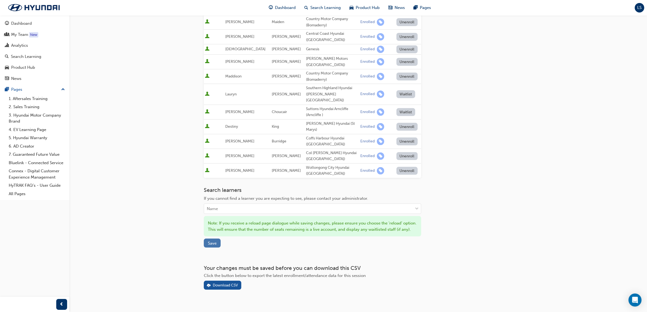
click at [208, 241] on span "Save" at bounding box center [212, 243] width 9 height 5
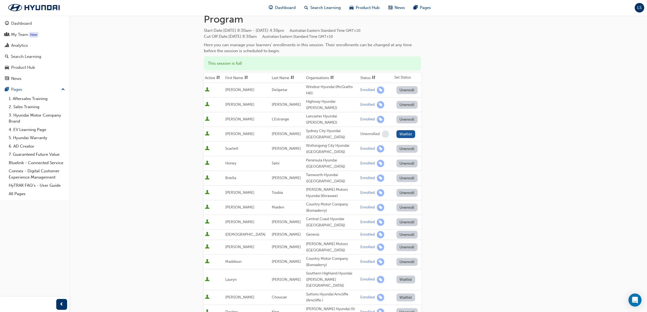
scroll to position [0, 0]
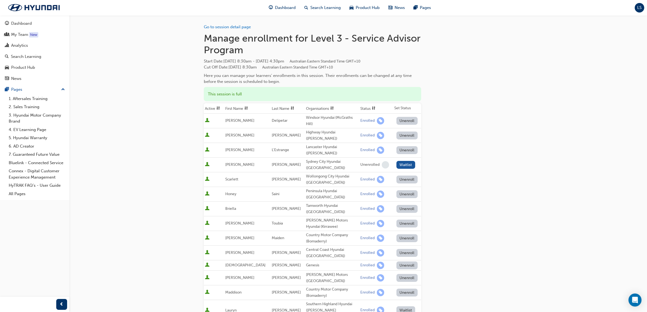
click at [642, 9] on span "LS" at bounding box center [640, 8] width 4 height 6
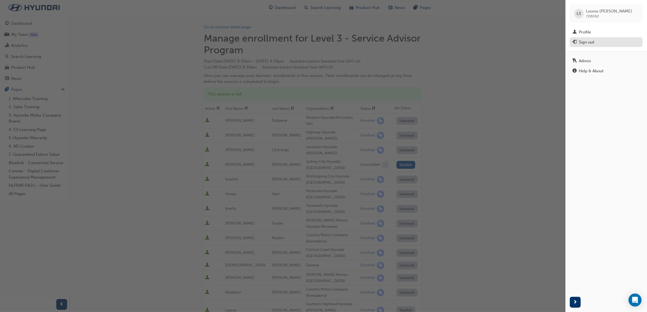
click at [608, 46] on button "Sign out" at bounding box center [606, 42] width 73 height 10
